Goal: Information Seeking & Learning: Learn about a topic

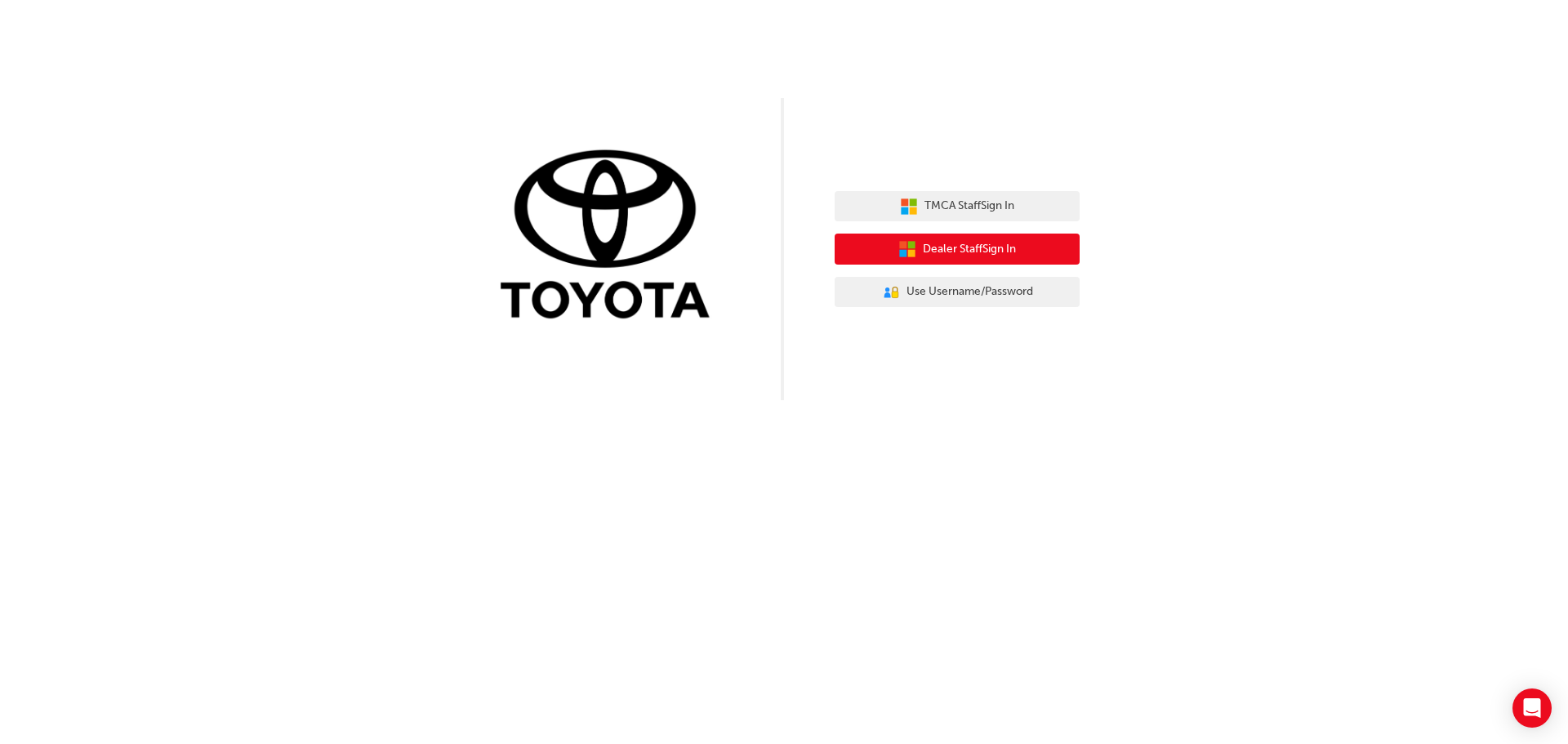
click at [985, 246] on span "Dealer Staff Sign In" at bounding box center [969, 250] width 93 height 19
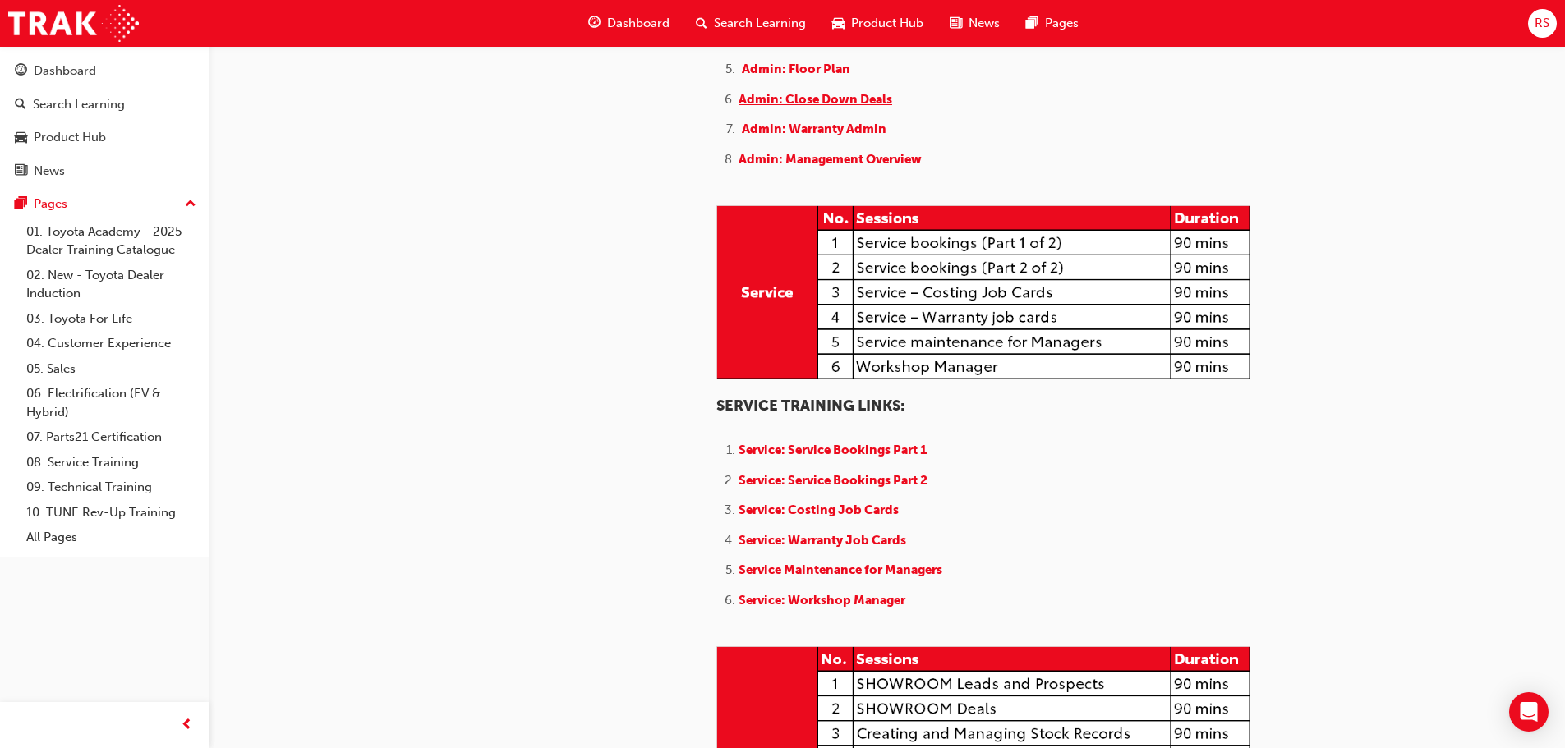
scroll to position [1139, 0]
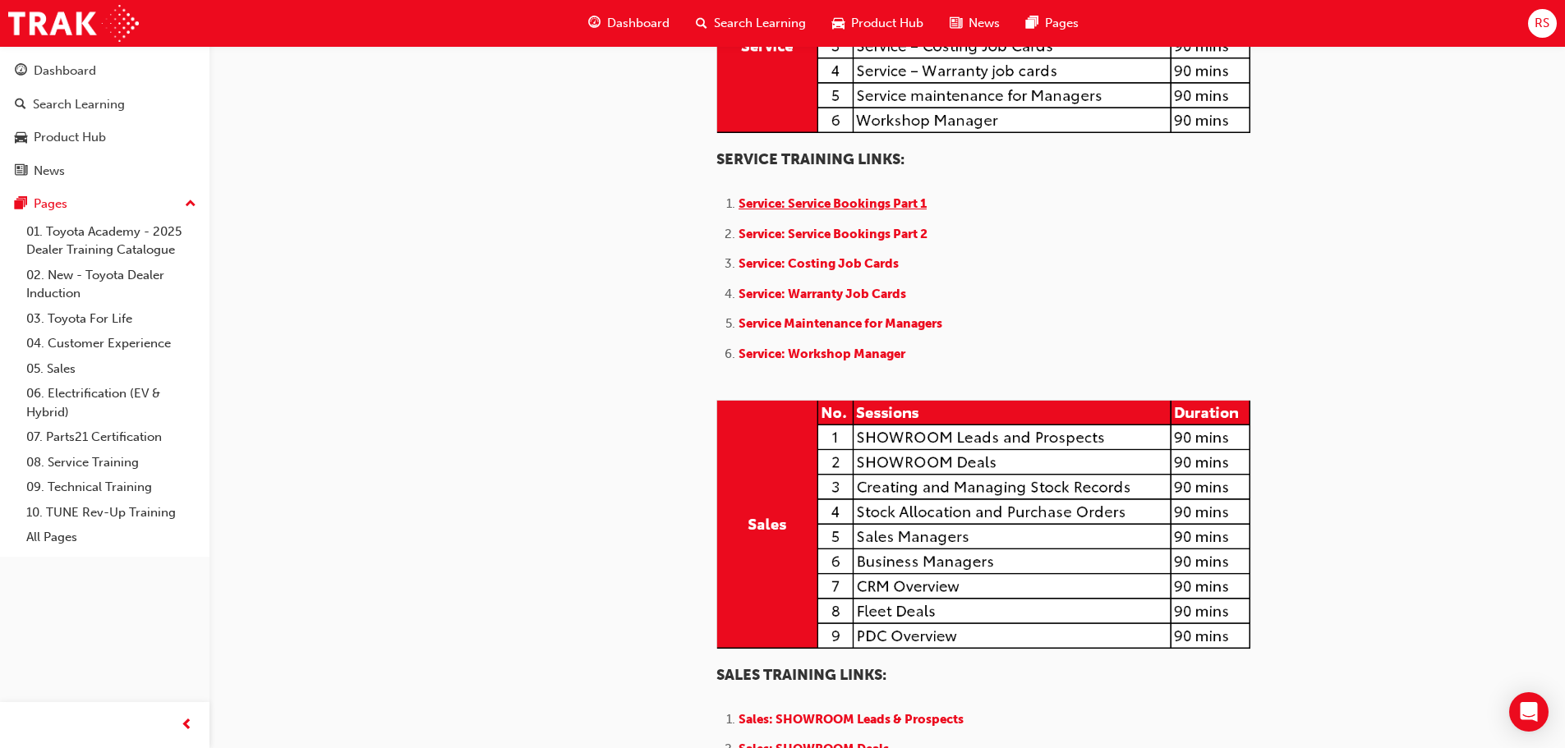
click at [847, 211] on span "Service: Service Bookings Part 1" at bounding box center [832, 203] width 188 height 15
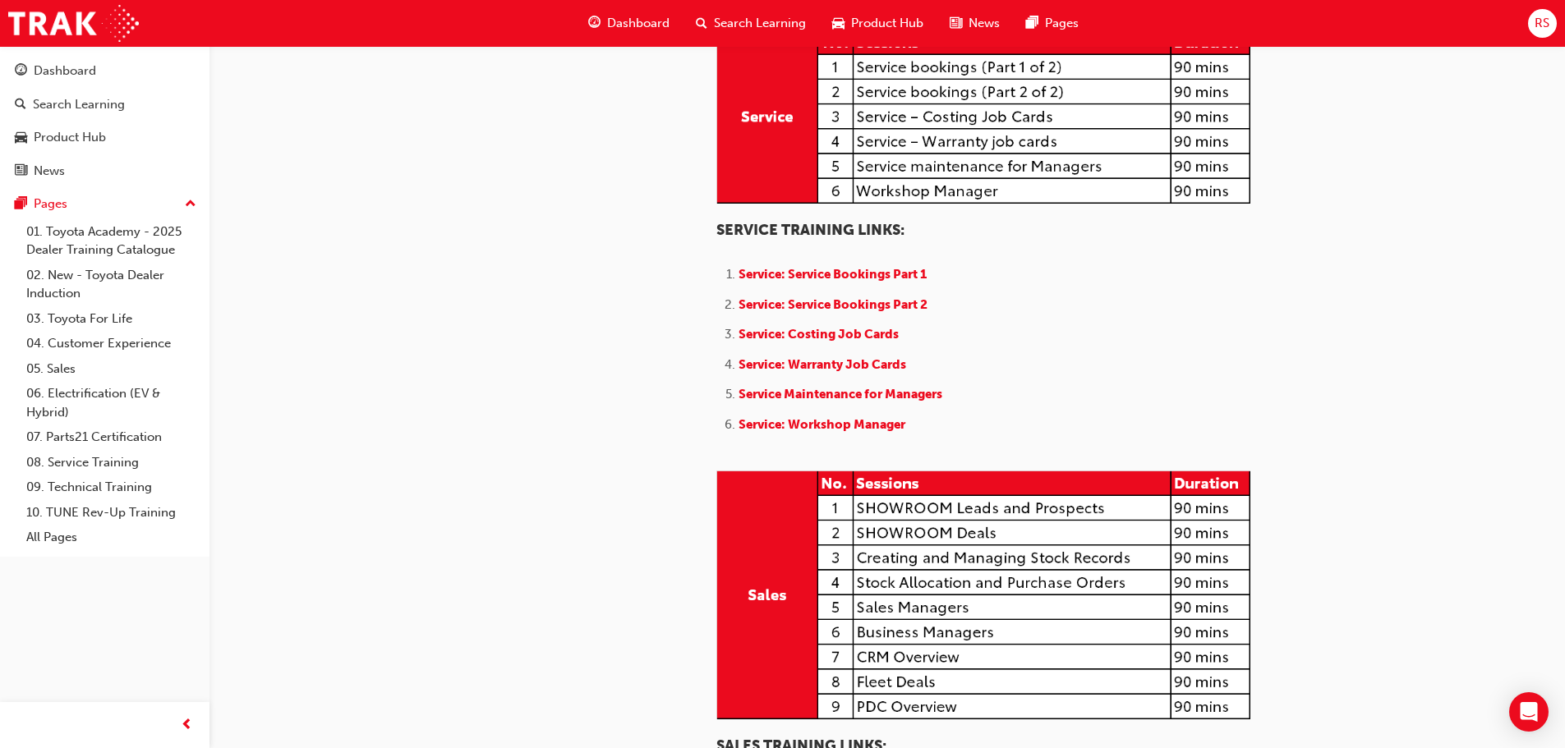
scroll to position [1150, 0]
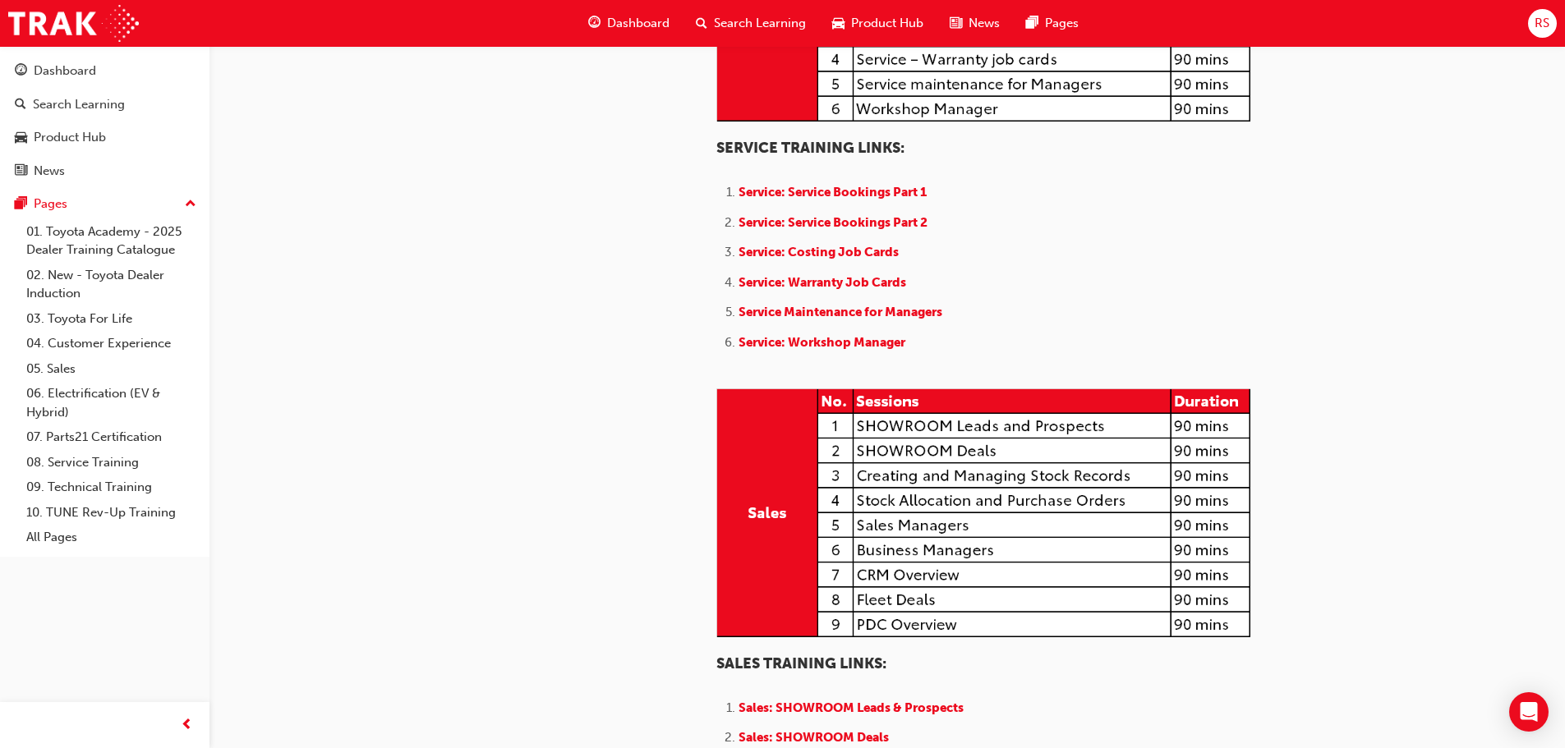
click at [980, 357] on ol "Service: Service Bookings Part 1 Service: Service Bookings Part 2 Service: Cost…" at bounding box center [983, 269] width 534 height 174
